Goal: Information Seeking & Learning: Learn about a topic

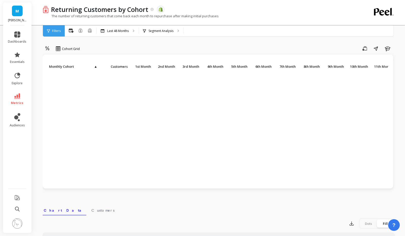
scroll to position [302, 68]
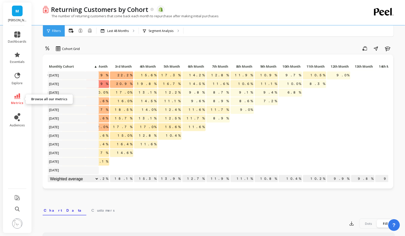
click at [16, 94] on icon at bounding box center [17, 96] width 6 height 6
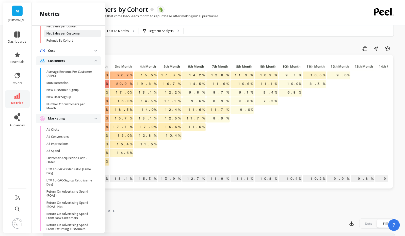
scroll to position [318, 0]
click at [67, 82] on p "MoM Retention" at bounding box center [57, 84] width 22 height 4
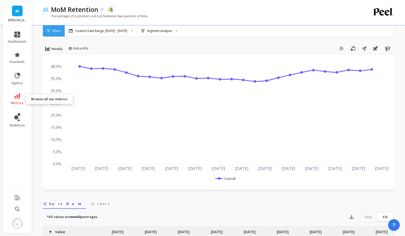
click at [17, 95] on icon at bounding box center [17, 96] width 6 height 6
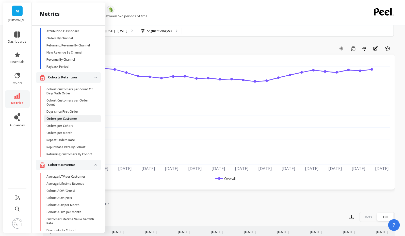
scroll to position [18, 0]
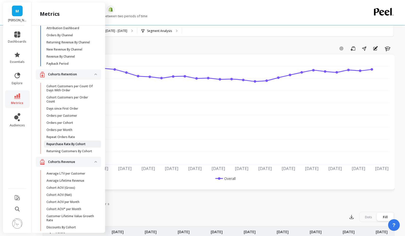
click at [83, 143] on p "Repurchase Rate By Cohort" at bounding box center [65, 144] width 39 height 4
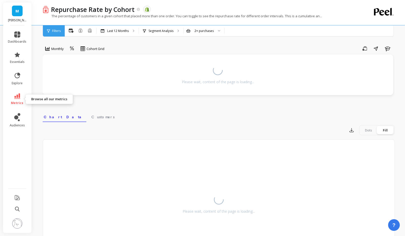
click at [16, 97] on icon at bounding box center [17, 96] width 6 height 6
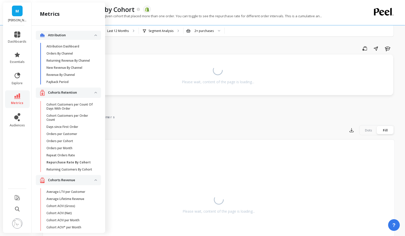
scroll to position [18, 0]
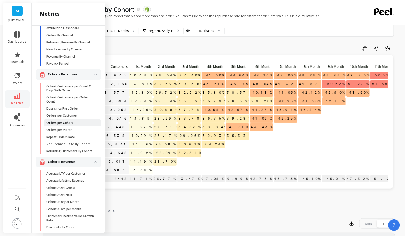
click at [82, 124] on span "Orders per Cohort" at bounding box center [70, 123] width 49 height 4
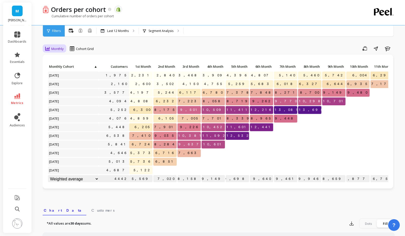
click at [60, 50] on span "Monthly" at bounding box center [57, 48] width 12 height 5
click at [64, 72] on div "Quarterly" at bounding box center [61, 70] width 29 height 5
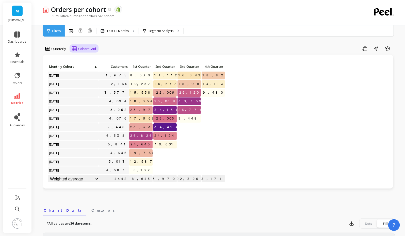
click at [85, 49] on span "Cohort Grid" at bounding box center [87, 48] width 18 height 5
click at [91, 70] on div "Cohort Line" at bounding box center [88, 70] width 29 height 5
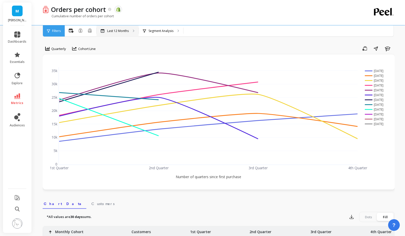
click at [129, 30] on div "Last 12 Months" at bounding box center [118, 30] width 42 height 11
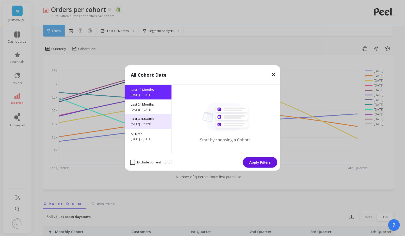
click at [156, 119] on span "Last 48 Months" at bounding box center [148, 119] width 35 height 5
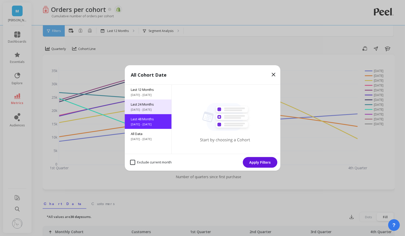
click at [150, 109] on span "[DATE] - [DATE]" at bounding box center [148, 110] width 35 height 4
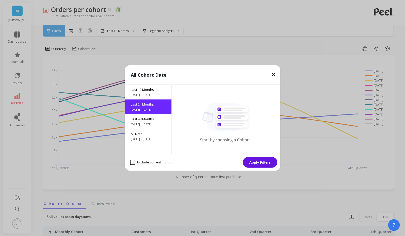
click at [262, 164] on button "Apply Filters" at bounding box center [260, 162] width 35 height 11
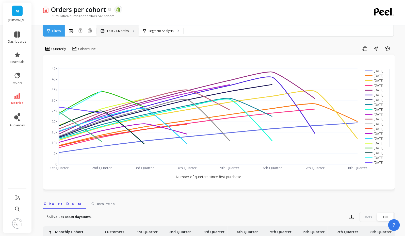
click at [116, 33] on p "Last 24 Months" at bounding box center [118, 31] width 22 height 4
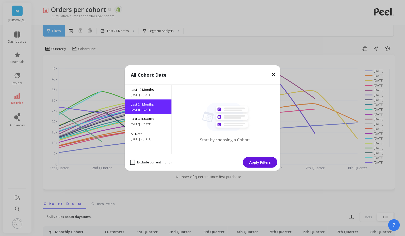
click at [132, 162] on month "Exclude current month" at bounding box center [151, 162] width 42 height 5
checkbox month "true"
click at [259, 165] on button "Apply Filters" at bounding box center [260, 162] width 35 height 11
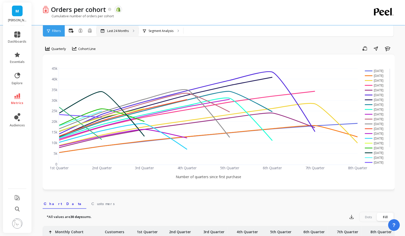
click at [120, 33] on p "Last 24 Months" at bounding box center [118, 31] width 22 height 4
click at [59, 48] on span "Quarterly" at bounding box center [58, 48] width 15 height 5
click at [61, 59] on div "Monthly" at bounding box center [61, 60] width 29 height 5
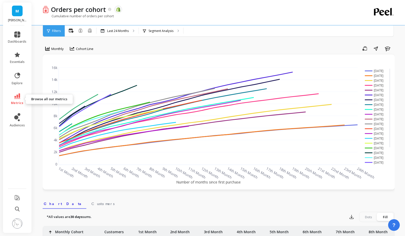
click at [17, 100] on link "metrics" at bounding box center [17, 99] width 19 height 12
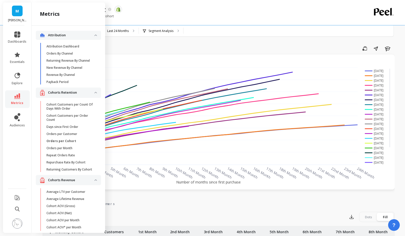
scroll to position [18, 0]
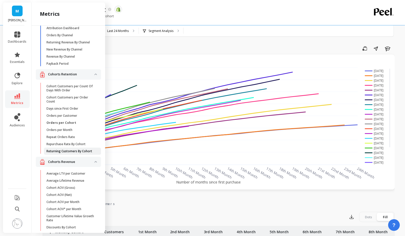
click at [91, 152] on p "Returning Customers By Cohort" at bounding box center [69, 151] width 46 height 4
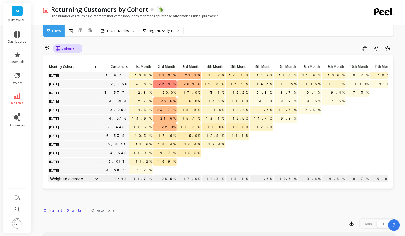
click at [73, 48] on span "Cohort Grid" at bounding box center [71, 48] width 18 height 5
click at [77, 68] on div "Cohort Line" at bounding box center [72, 70] width 29 height 5
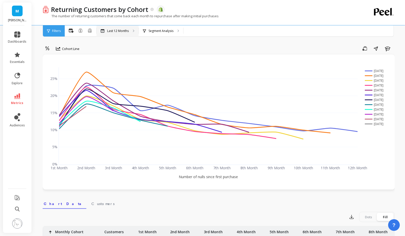
click at [115, 32] on p "Last 12 Months" at bounding box center [118, 31] width 22 height 4
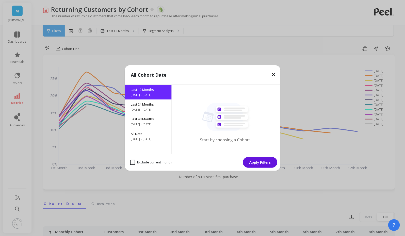
click at [143, 162] on month "Exclude current month" at bounding box center [151, 162] width 42 height 5
checkbox month "true"
click at [273, 162] on button "Apply Filters" at bounding box center [260, 162] width 35 height 11
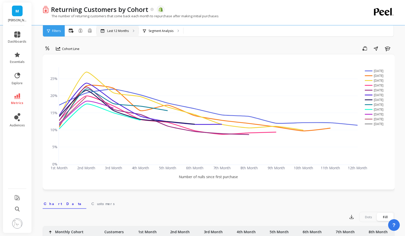
click at [119, 27] on div "Last 12 Months" at bounding box center [118, 30] width 42 height 11
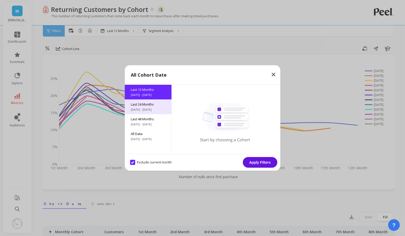
click at [151, 106] on span "Last 24 Months" at bounding box center [148, 104] width 35 height 5
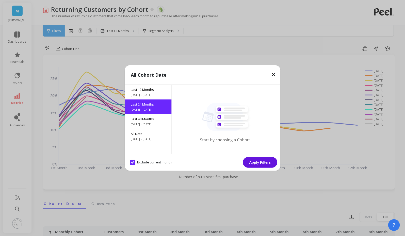
click at [268, 162] on button "Apply Filters" at bounding box center [260, 162] width 35 height 11
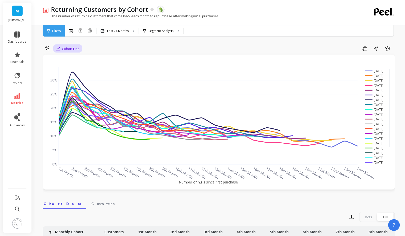
click at [71, 48] on span "Cohort Line" at bounding box center [71, 48] width 18 height 5
click at [124, 36] on div "Last 24 Months" at bounding box center [118, 30] width 42 height 11
click at [17, 98] on icon at bounding box center [17, 96] width 6 height 6
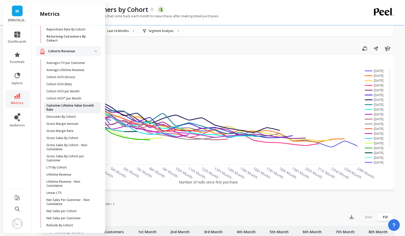
scroll to position [137, 0]
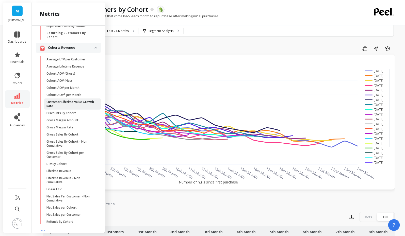
click at [79, 101] on p "Customer Lifetime Value Growth Rate" at bounding box center [70, 104] width 49 height 8
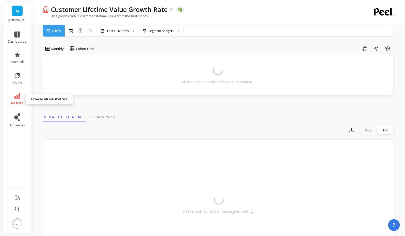
click at [15, 101] on span "metrics" at bounding box center [17, 103] width 12 height 4
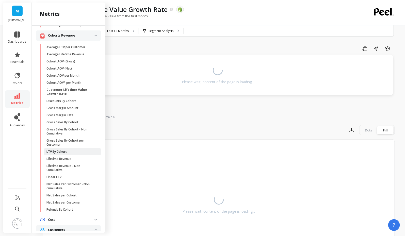
scroll to position [148, 0]
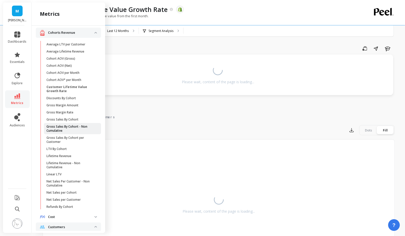
click at [82, 131] on p "Gross Sales By Cohort - Non Cumulative" at bounding box center [70, 129] width 49 height 8
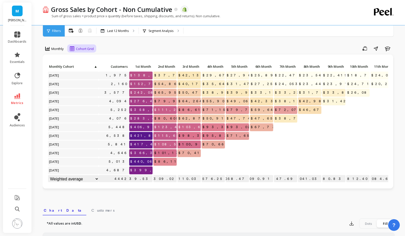
click at [79, 50] on span "Cohort Grid" at bounding box center [85, 48] width 18 height 5
click at [86, 70] on div "Cohort Line" at bounding box center [86, 70] width 29 height 5
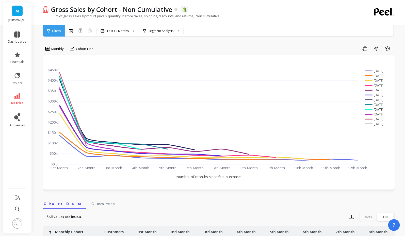
click at [58, 50] on span "Monthly" at bounding box center [57, 48] width 12 height 5
click at [64, 69] on div "Quarterly" at bounding box center [61, 70] width 29 height 5
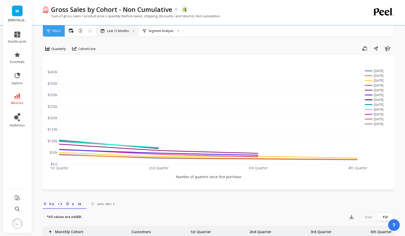
click at [122, 35] on div "Last 12 Months" at bounding box center [118, 30] width 42 height 11
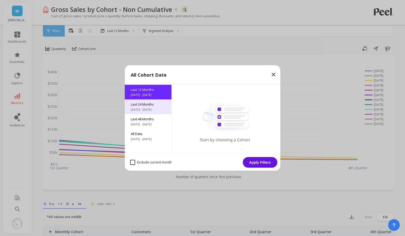
click at [146, 106] on span "Last 24 Months" at bounding box center [148, 104] width 35 height 5
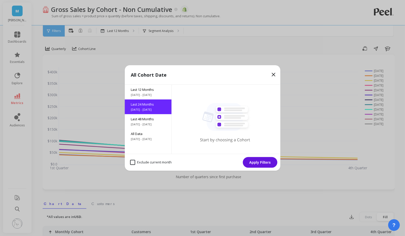
click at [263, 162] on button "Apply Filters" at bounding box center [260, 162] width 35 height 11
